Goal: Check status: Check status

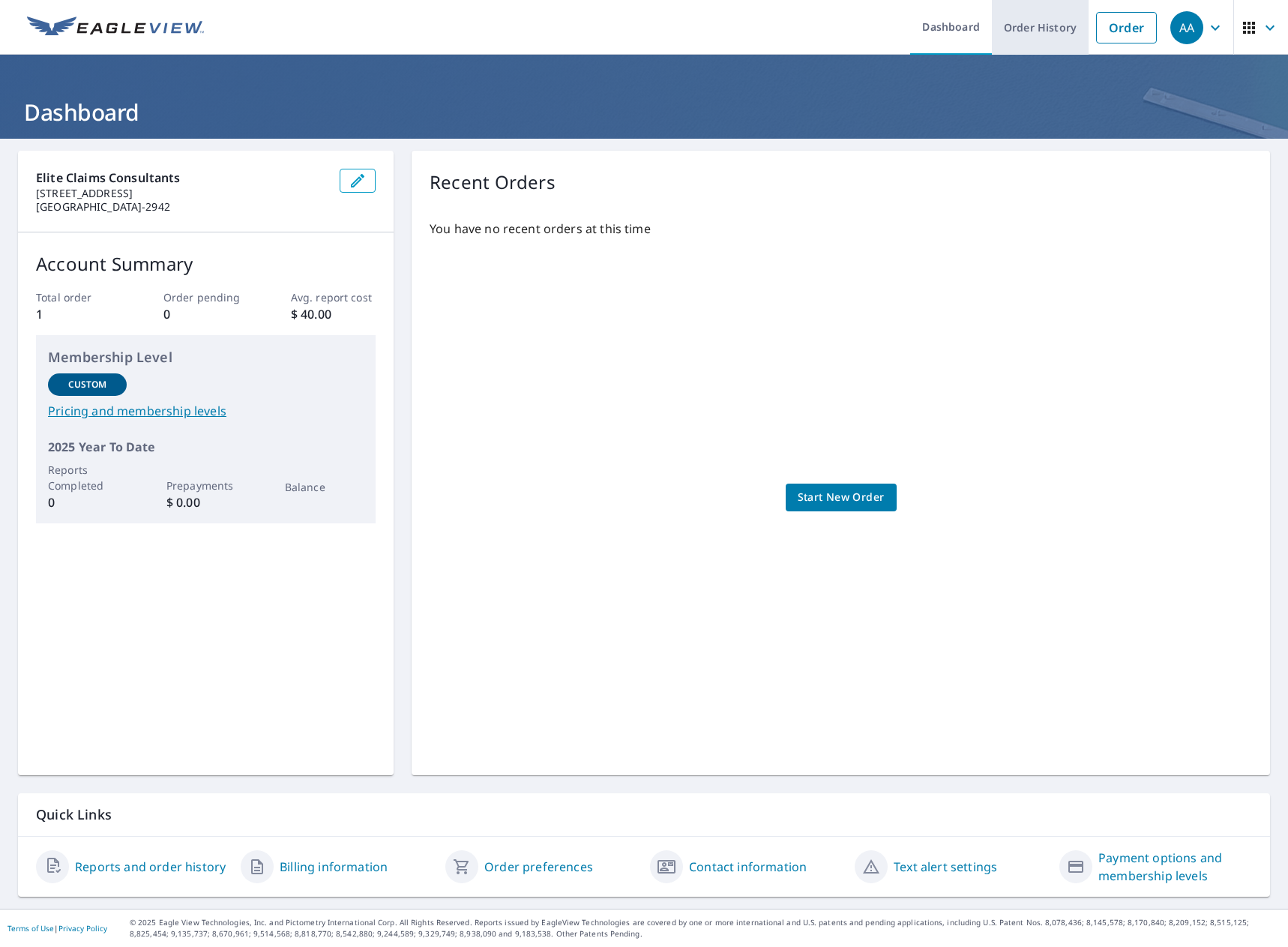
click at [1030, 30] on link "Order History" at bounding box center [1040, 27] width 96 height 54
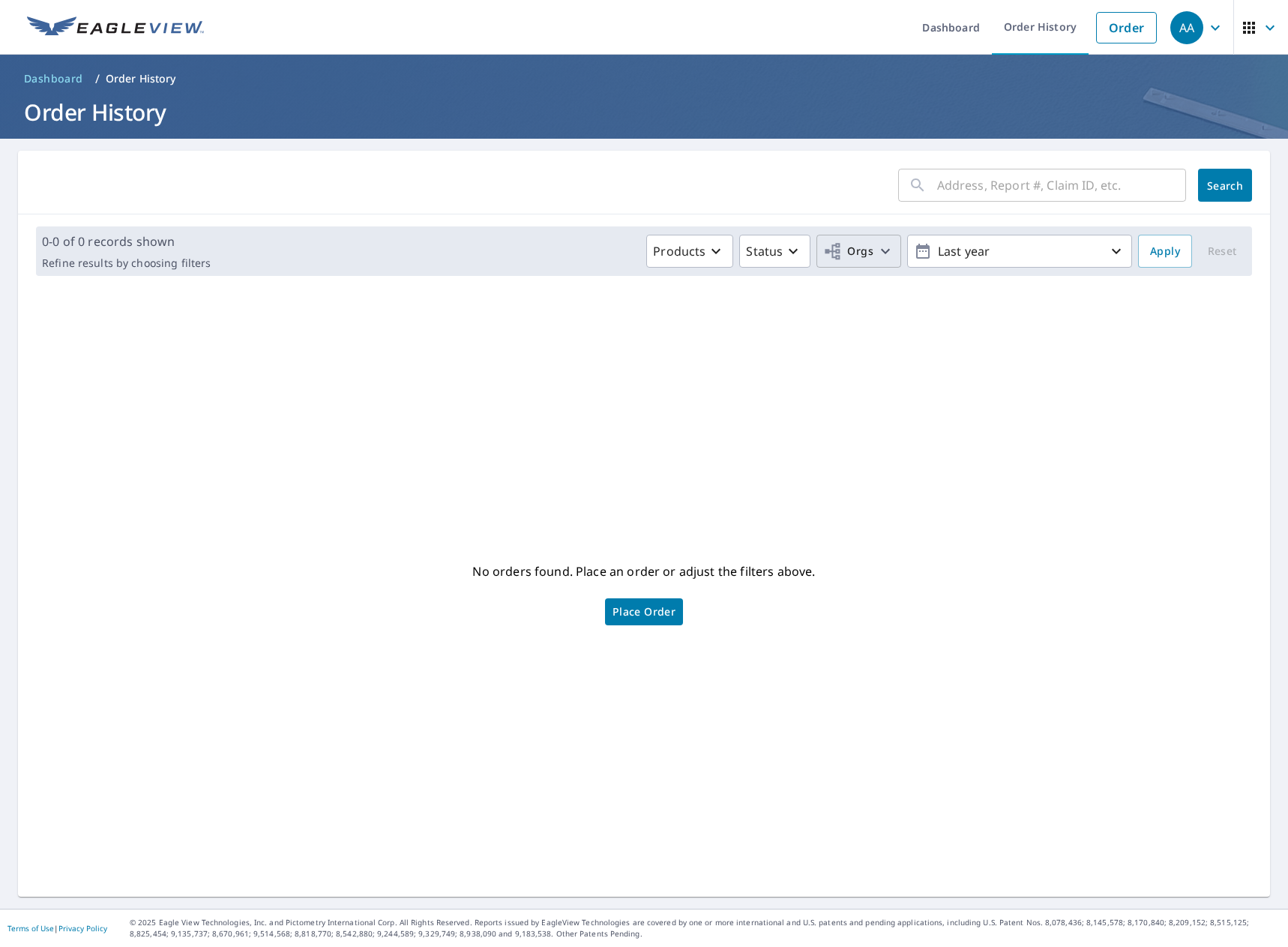
click at [846, 254] on span "Orgs" at bounding box center [848, 252] width 51 height 19
click at [661, 336] on label "Elite Claims Consulting" at bounding box center [636, 337] width 132 height 18
click at [565, 336] on input "Elite Claims Consulting" at bounding box center [555, 337] width 18 height 18
checkbox input "true"
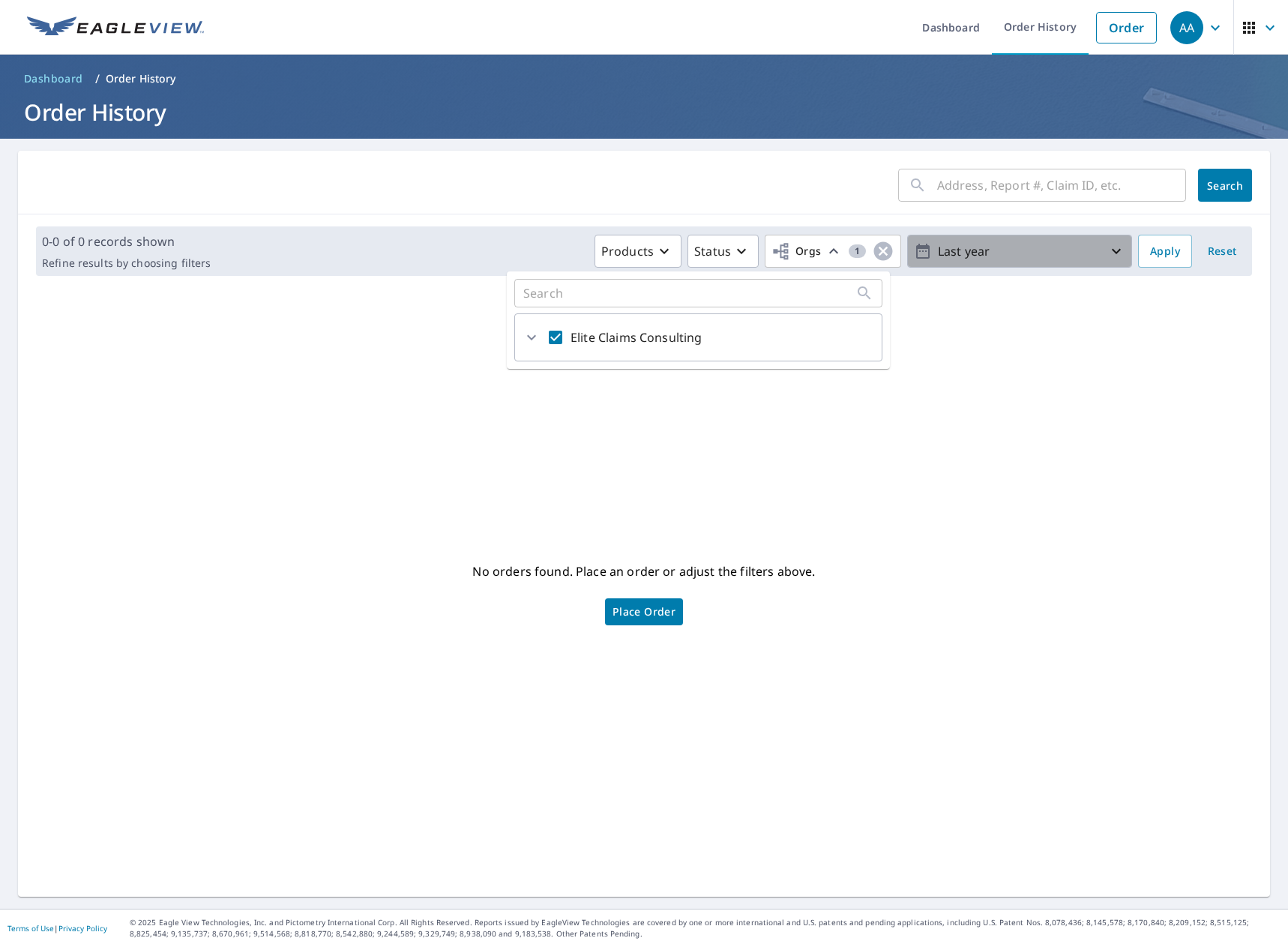
click at [956, 247] on p "Last year" at bounding box center [1020, 252] width 176 height 27
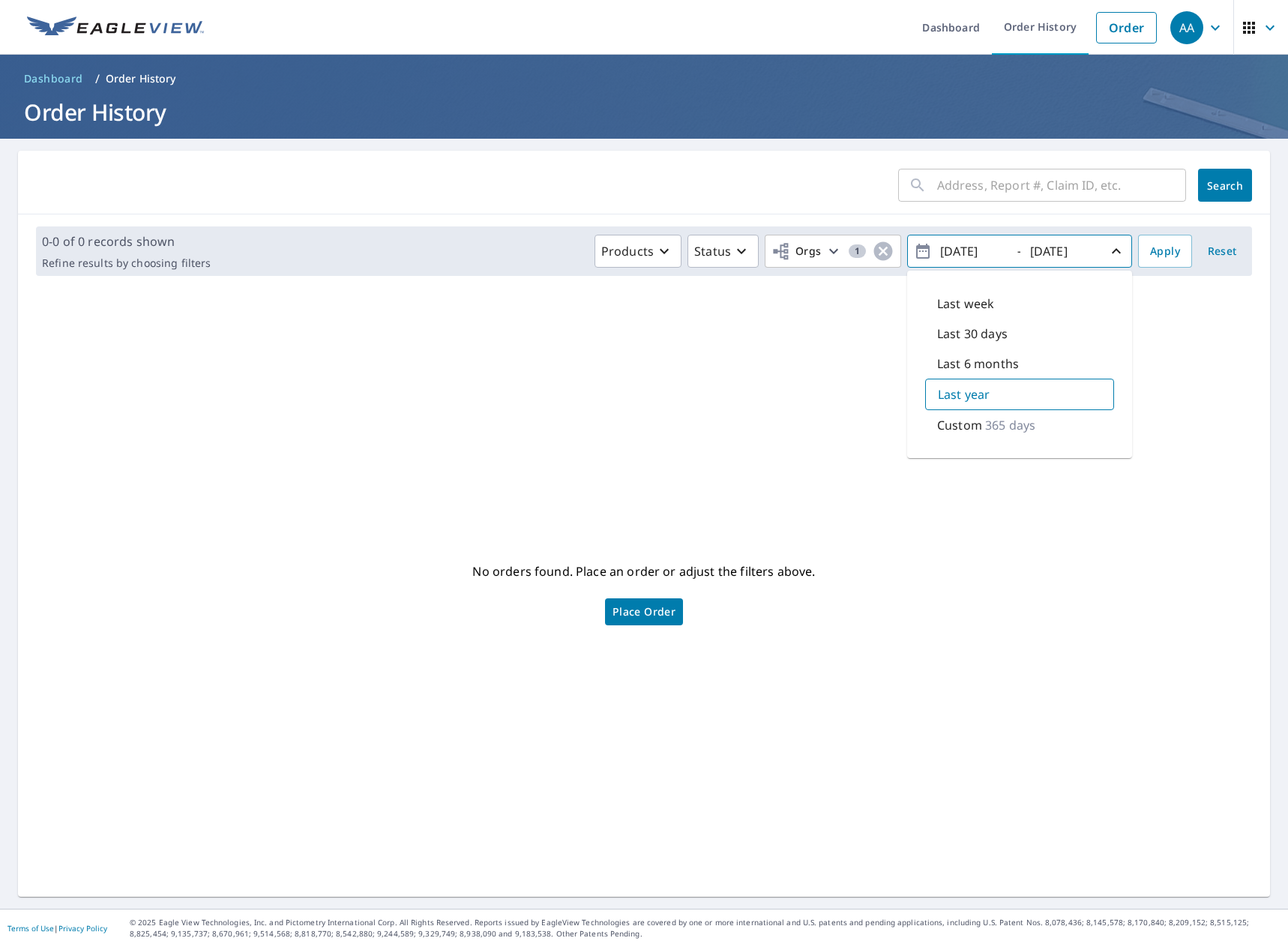
click at [955, 253] on input "[DATE]" at bounding box center [972, 251] width 73 height 24
type input "[DATE]"
click at [1151, 250] on span "Apply" at bounding box center [1165, 252] width 30 height 19
